Goal: Information Seeking & Learning: Learn about a topic

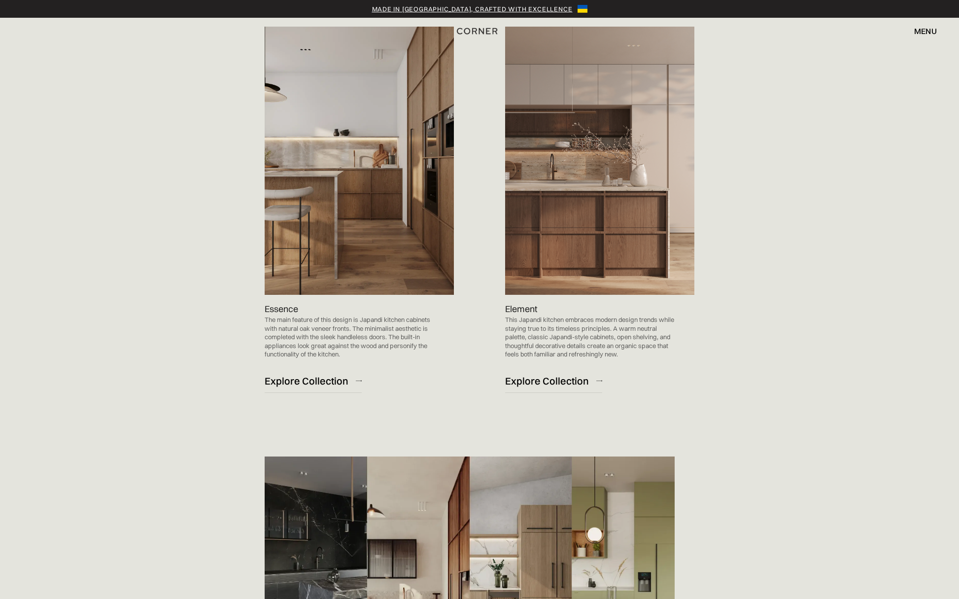
scroll to position [1160, 0]
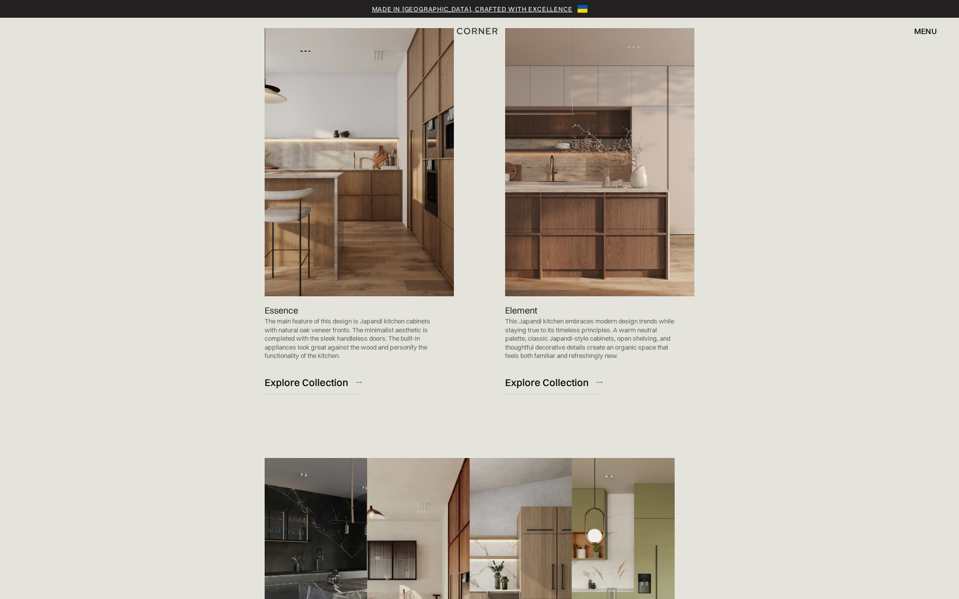
click at [608, 188] on img at bounding box center [599, 162] width 189 height 268
drag, startPoint x: 608, startPoint y: 187, endPoint x: 600, endPoint y: 273, distance: 86.1
click at [608, 187] on img at bounding box center [599, 162] width 189 height 268
click at [562, 379] on div "Explore Collection" at bounding box center [547, 381] width 84 height 13
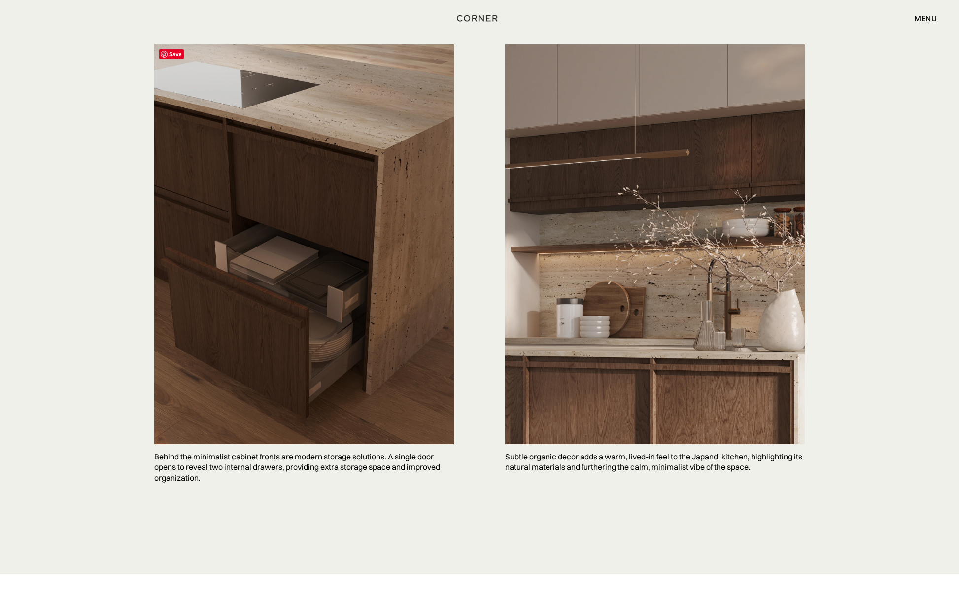
scroll to position [2430, 0]
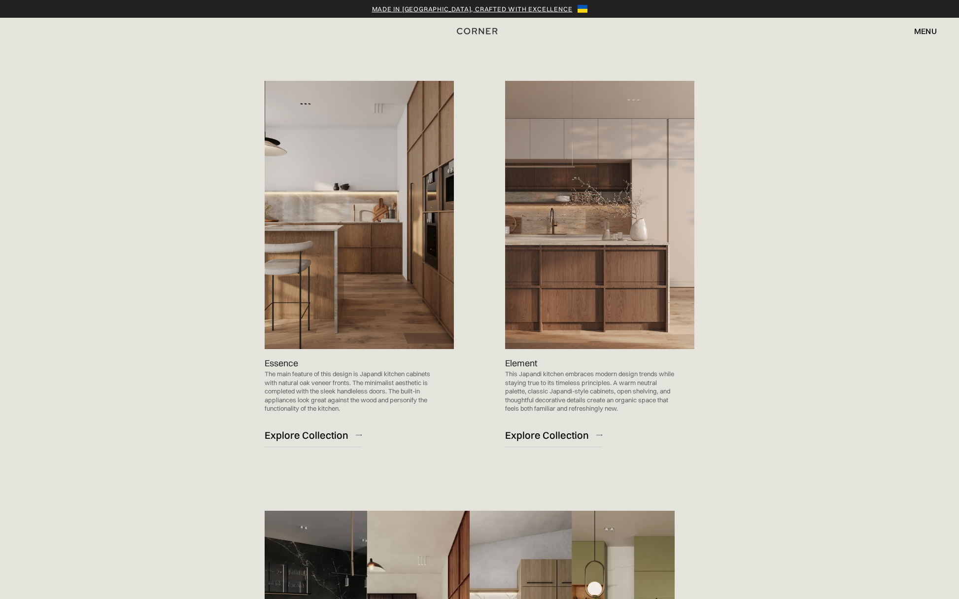
scroll to position [1112, 0]
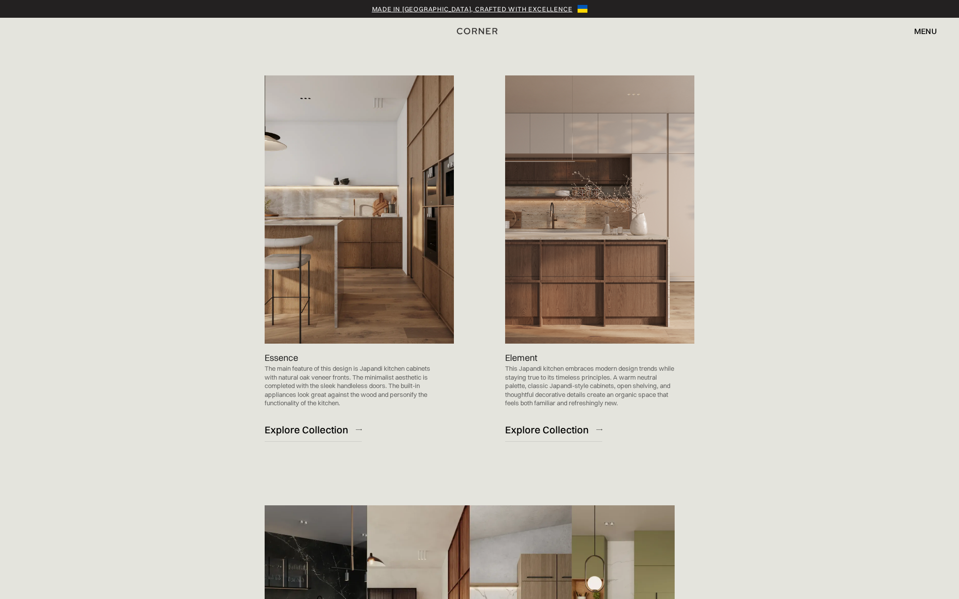
click at [345, 234] on img at bounding box center [359, 209] width 189 height 268
click at [321, 427] on div "Explore Collection" at bounding box center [307, 429] width 84 height 13
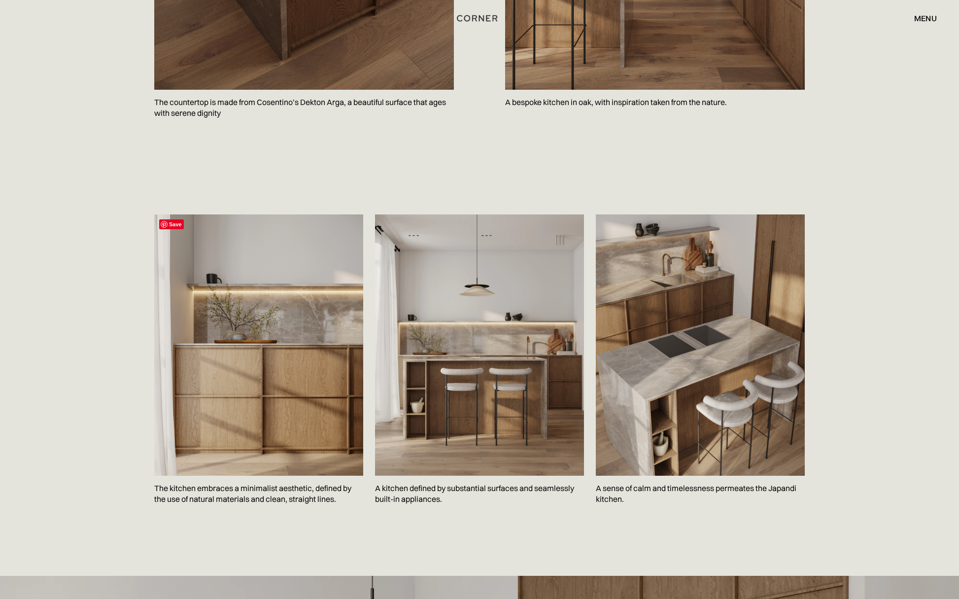
scroll to position [1325, 0]
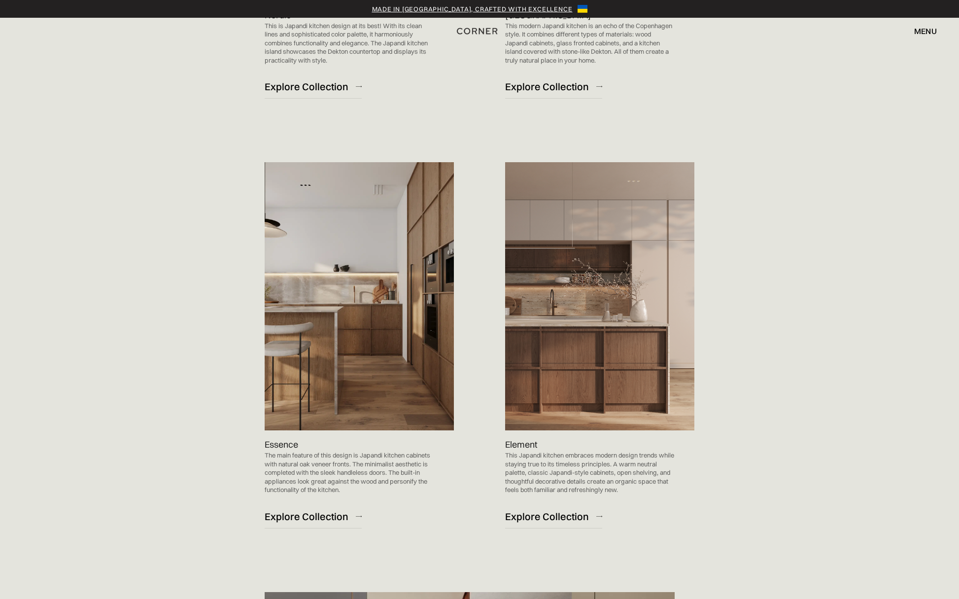
scroll to position [1027, 0]
